Goal: Task Accomplishment & Management: Complete application form

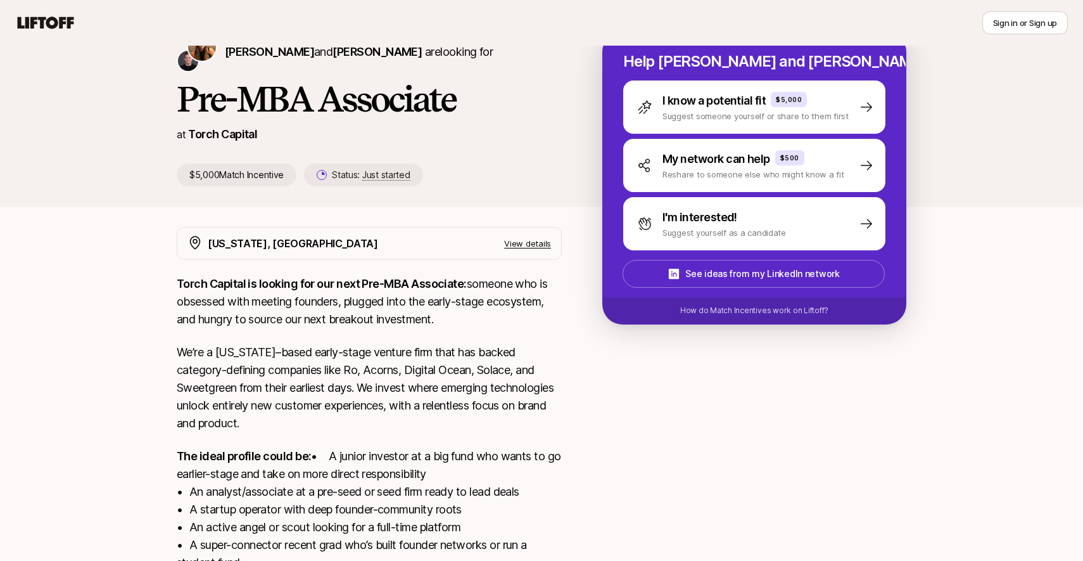
scroll to position [65, 0]
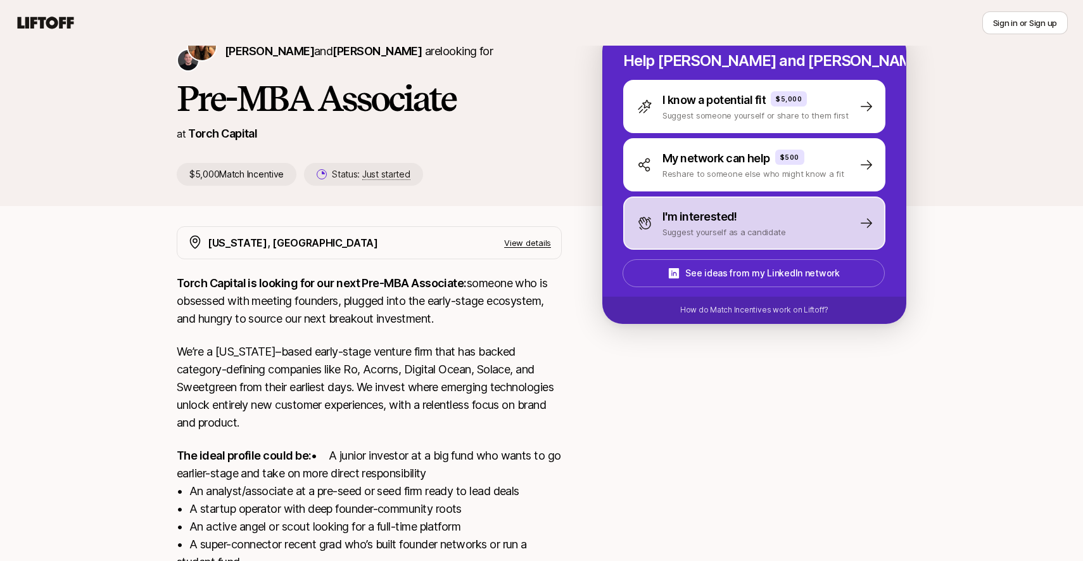
click at [736, 231] on p "Suggest yourself as a candidate" at bounding box center [725, 232] width 124 height 13
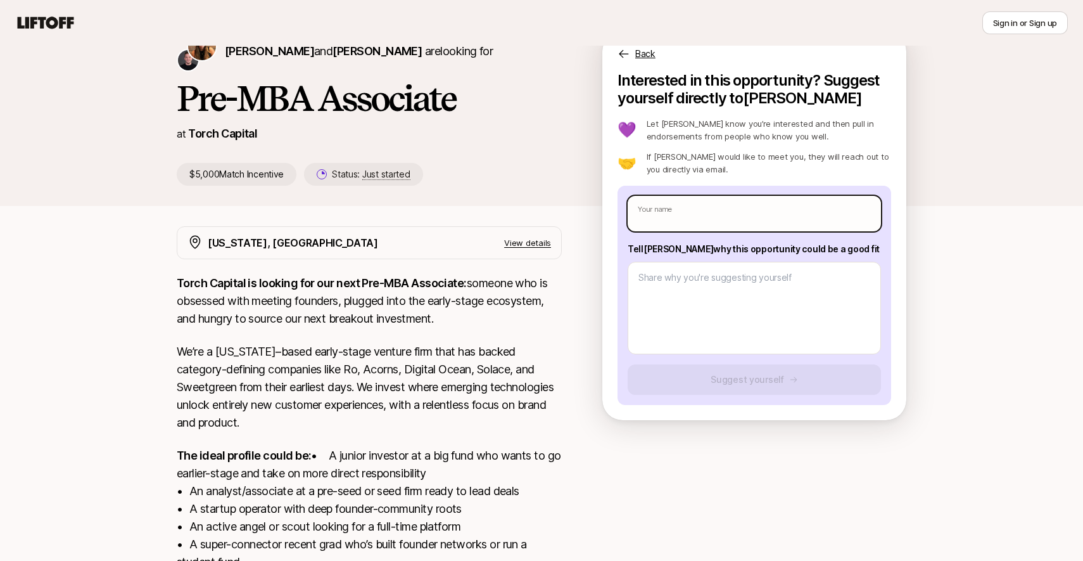
click at [680, 220] on input "text" at bounding box center [754, 213] width 253 height 35
type textarea "x"
type input "A"
type textarea "x"
type input "Az"
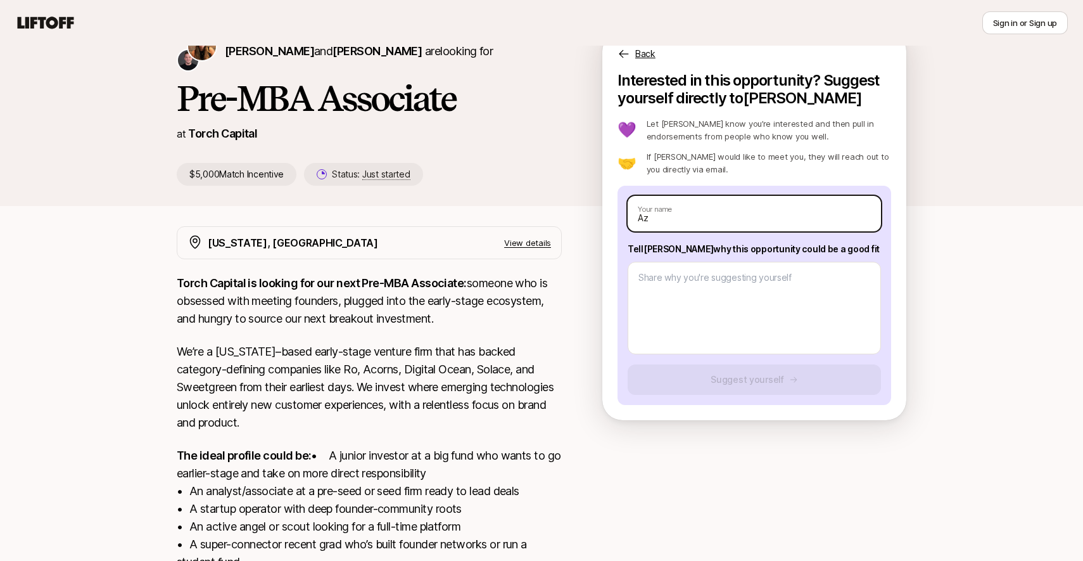
type textarea "x"
type input "Aze"
type textarea "x"
type input "Azee"
type textarea "x"
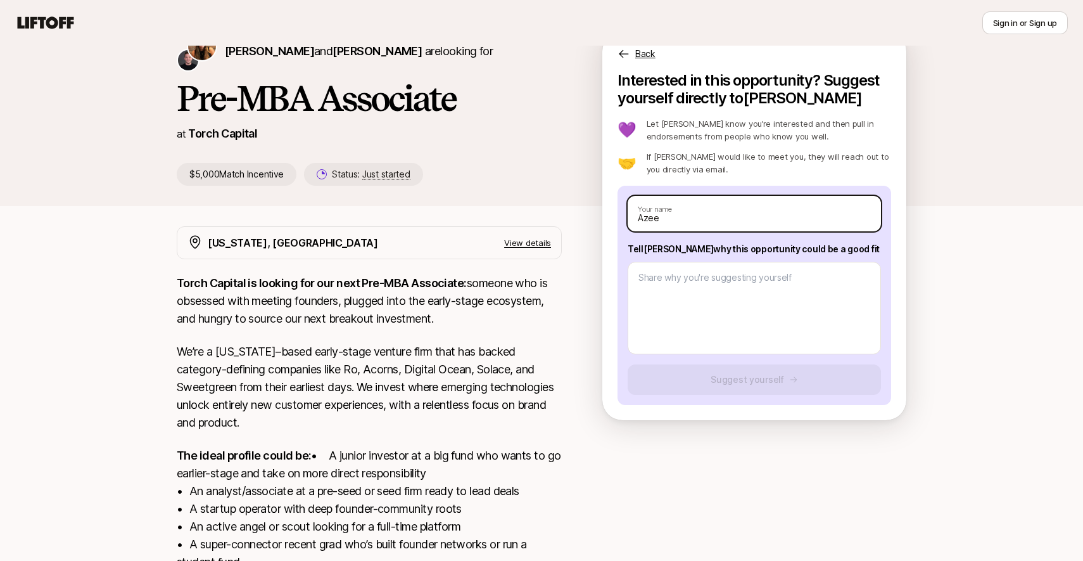
type input "Azeee"
type textarea "x"
type input "Azeeez"
type textarea "x"
type input "Azeeeza"
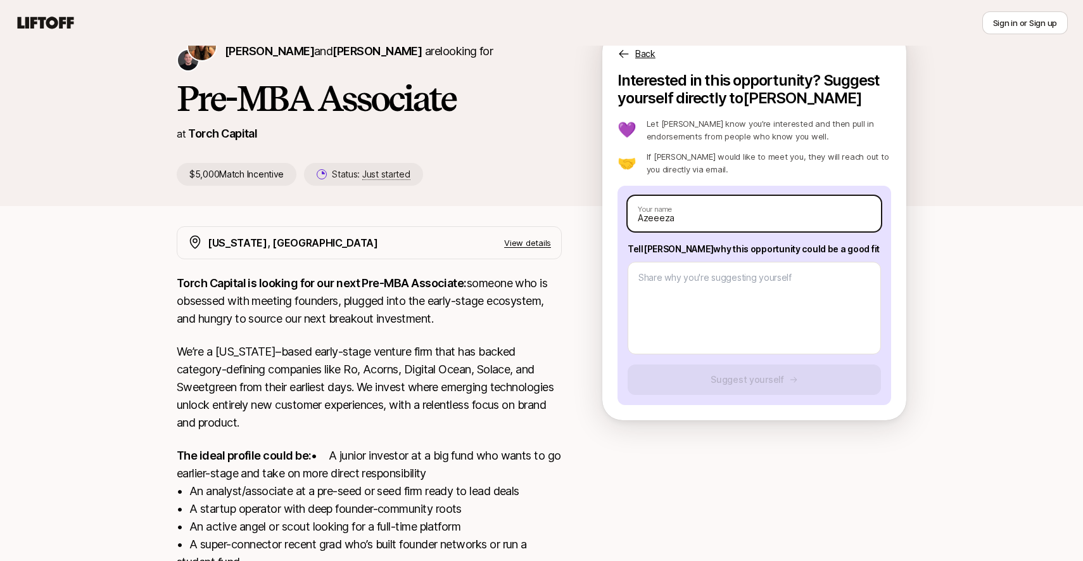
type textarea "x"
type input "Azeeezar"
type textarea "x"
type input "Azeeeza"
